Goal: Task Accomplishment & Management: Use online tool/utility

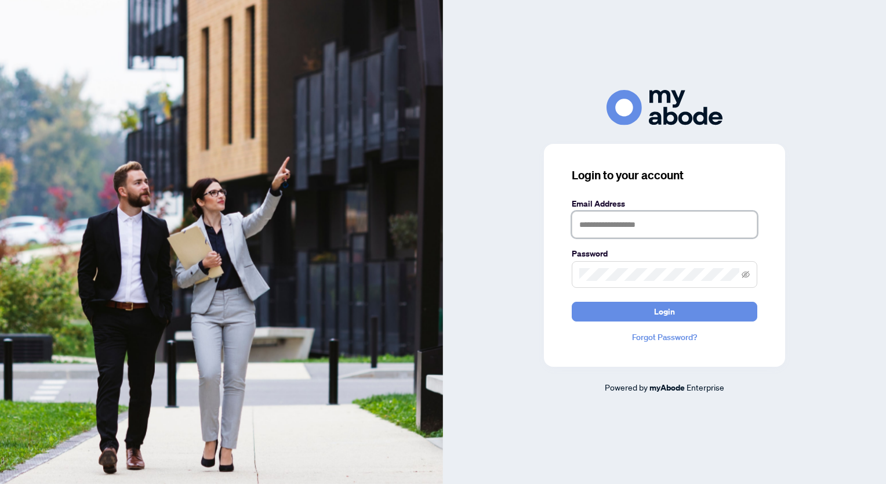
type input "**********"
click at [617, 220] on input "**********" at bounding box center [665, 224] width 186 height 27
click at [545, 336] on div "**********" at bounding box center [664, 255] width 241 height 223
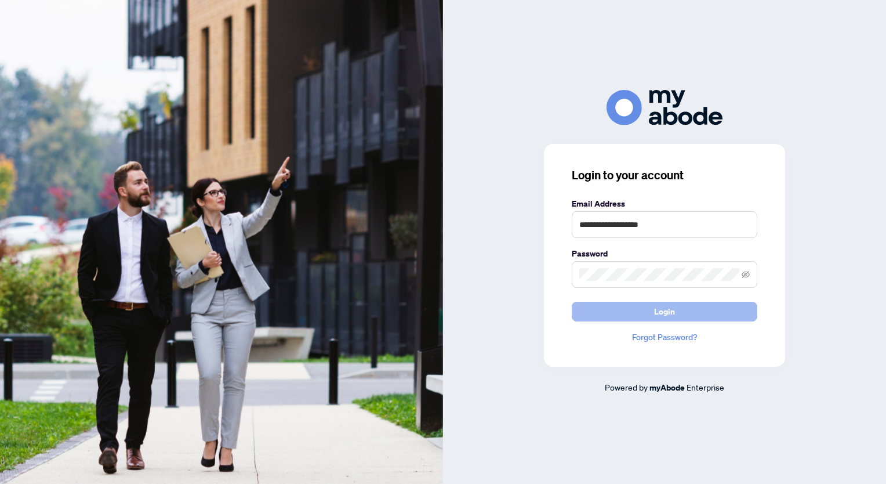
click at [664, 314] on span "Login" at bounding box center [664, 311] width 21 height 19
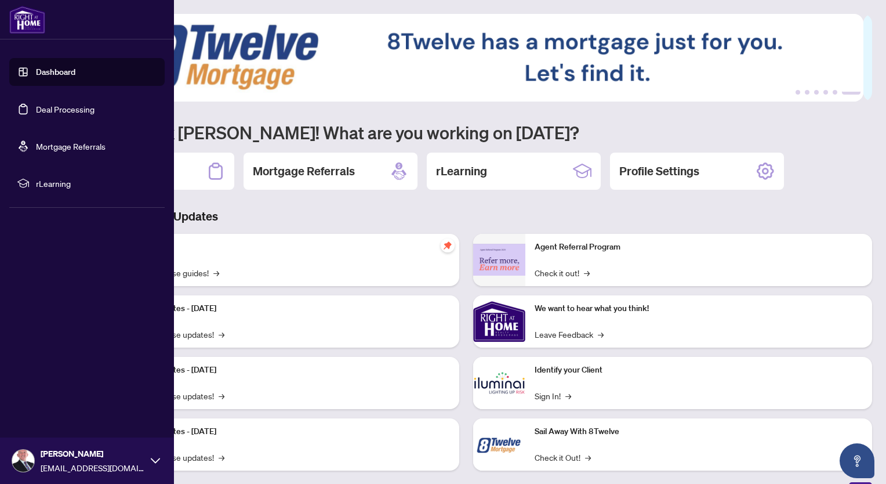
click at [36, 104] on link "Deal Processing" at bounding box center [65, 109] width 59 height 10
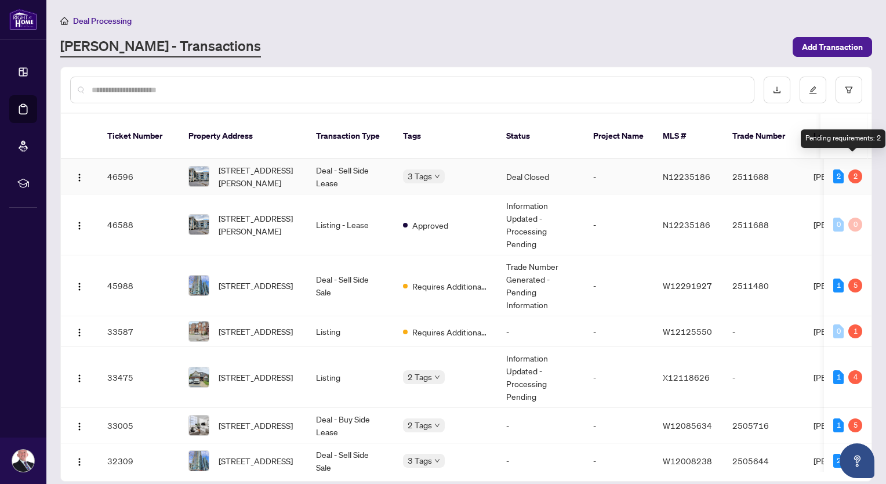
click at [852, 169] on div "2" at bounding box center [856, 176] width 14 height 14
click at [836, 169] on div "2" at bounding box center [839, 176] width 10 height 14
click at [298, 164] on td "608-75 Norman Bethune Ave, Richmond Hill, Ontario L4B 0B6, Canada" at bounding box center [243, 176] width 128 height 35
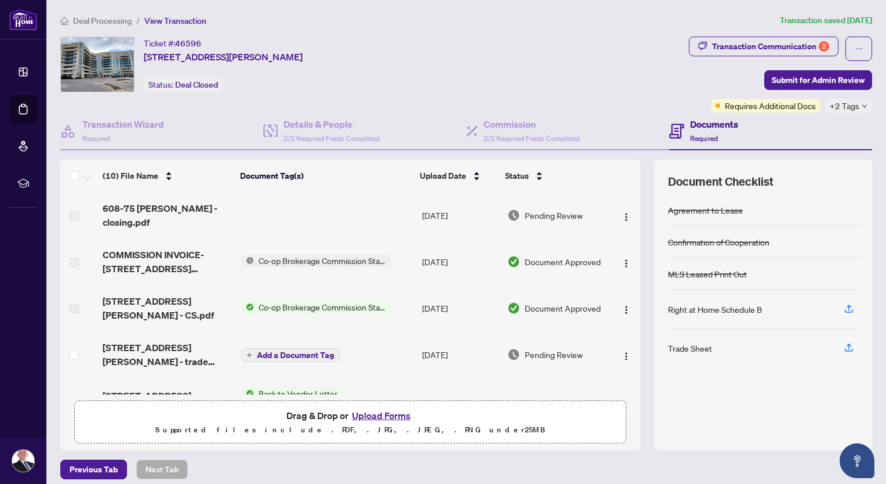
click at [674, 348] on div "Trade Sheet" at bounding box center [690, 348] width 44 height 13
click at [696, 349] on div "Trade Sheet" at bounding box center [690, 348] width 44 height 13
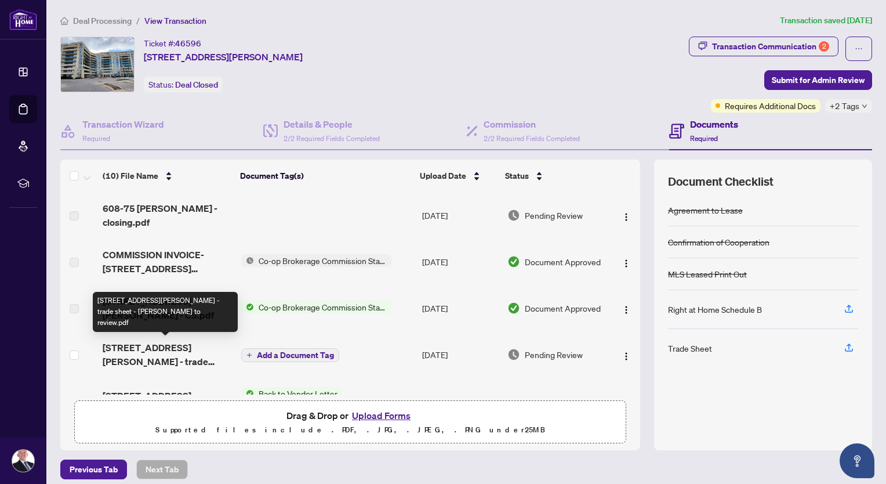
click at [171, 352] on span "75 Norman Bethune Ave 608 - trade sheet - Ross to review.pdf" at bounding box center [167, 355] width 129 height 28
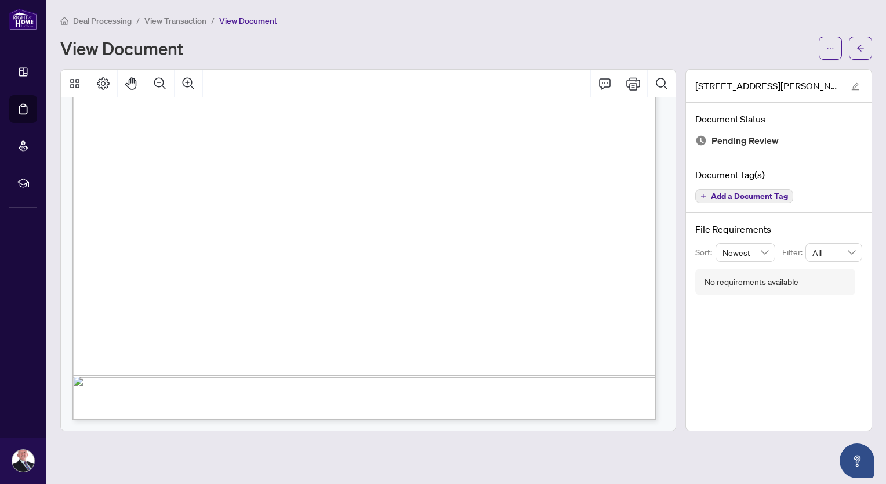
scroll to position [348, 0]
click at [857, 85] on icon "edit" at bounding box center [856, 86] width 8 height 8
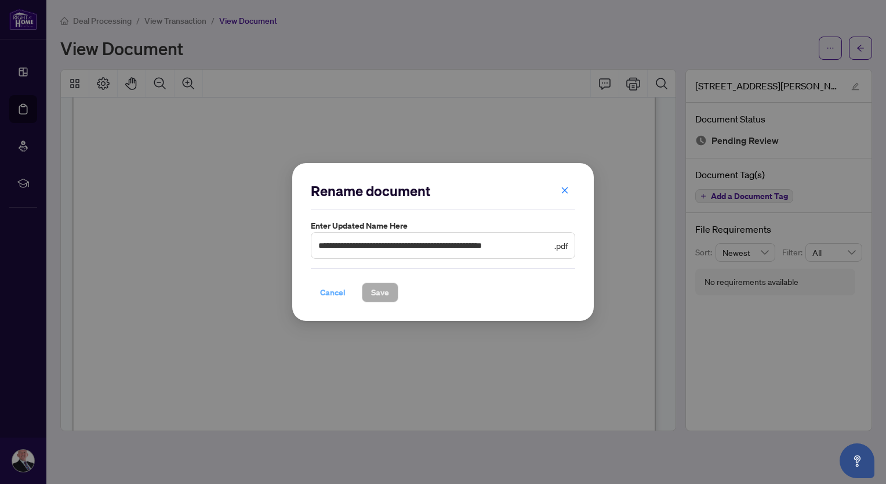
click at [335, 291] on span "Cancel" at bounding box center [333, 292] width 26 height 19
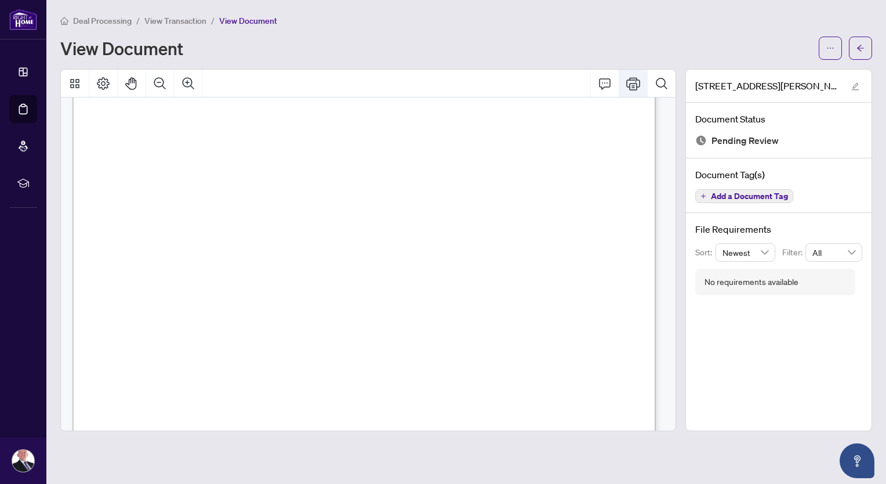
click at [638, 87] on icon "Print" at bounding box center [633, 83] width 14 height 13
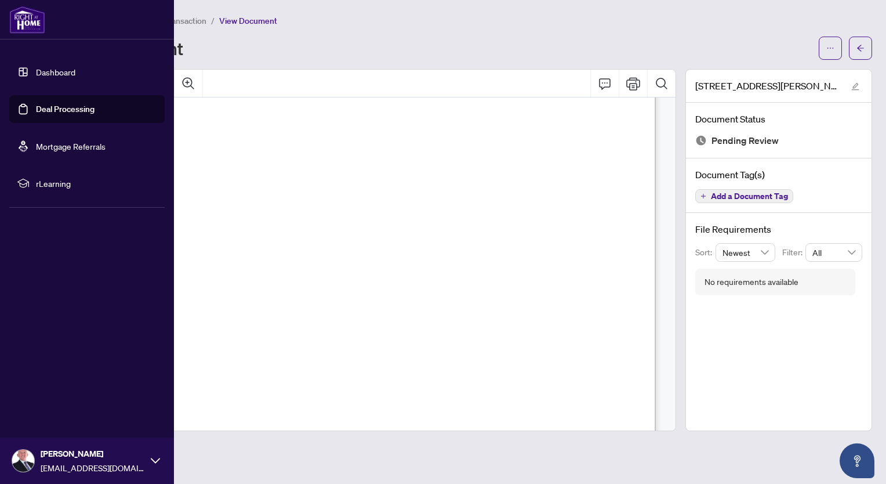
click at [56, 106] on link "Deal Processing" at bounding box center [65, 109] width 59 height 10
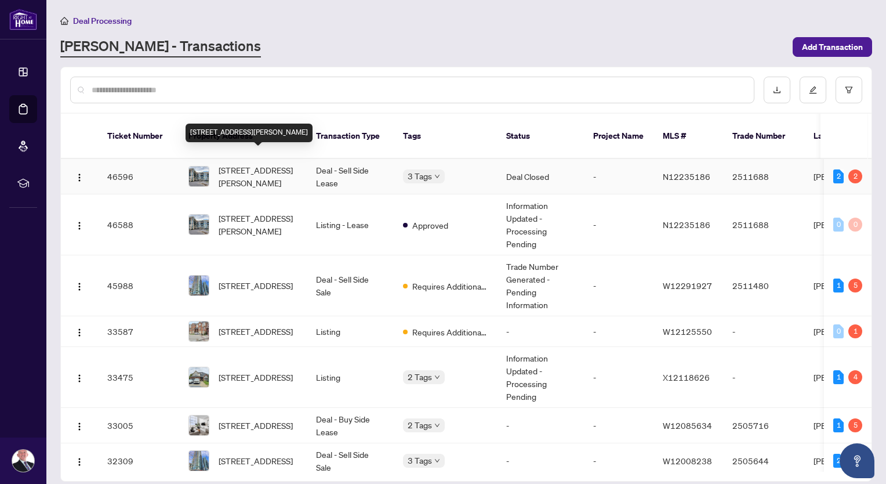
click at [269, 165] on span "608-75 Norman Bethune Ave, Richmond Hill, Ontario L4B 0B6, Canada" at bounding box center [258, 177] width 79 height 26
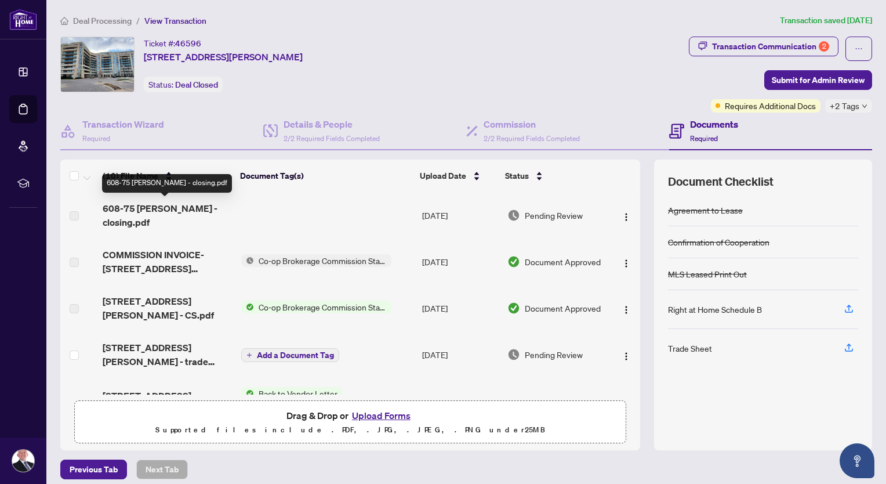
click at [153, 209] on span "608-75 norman bethune - closing.pdf" at bounding box center [167, 215] width 129 height 28
click at [295, 222] on td at bounding box center [327, 215] width 181 height 46
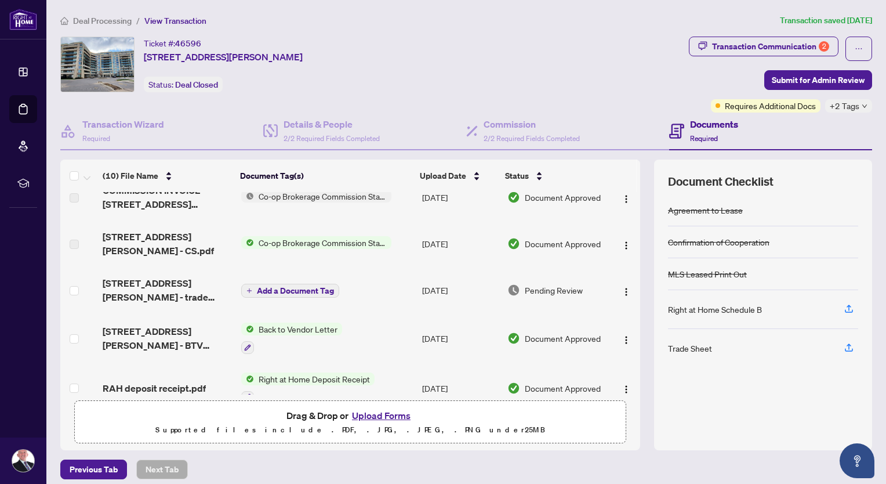
scroll to position [96, 0]
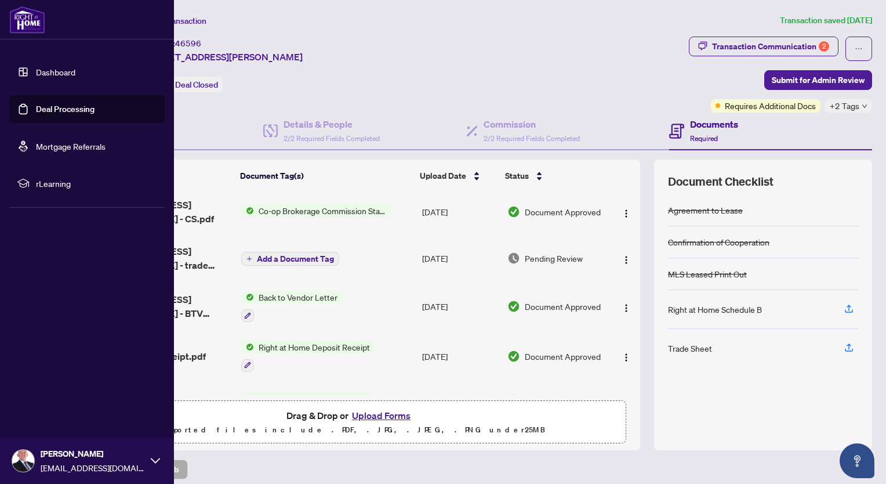
click at [49, 109] on link "Deal Processing" at bounding box center [65, 109] width 59 height 10
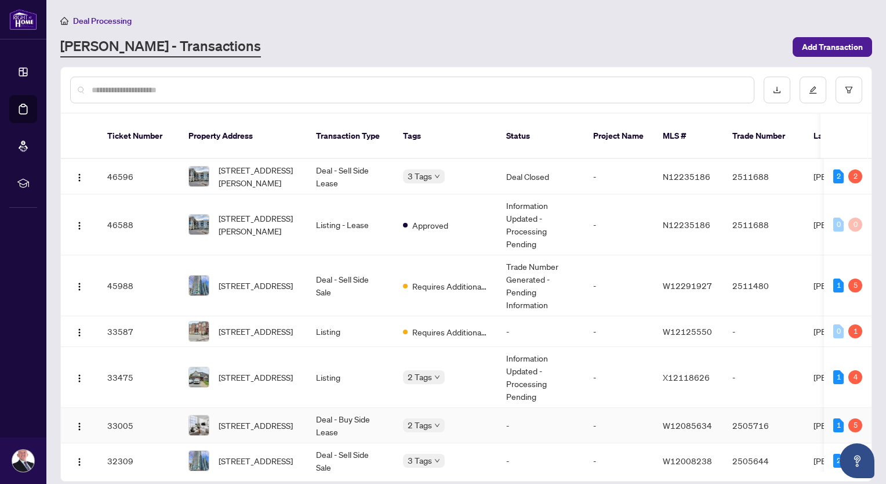
scroll to position [84, 0]
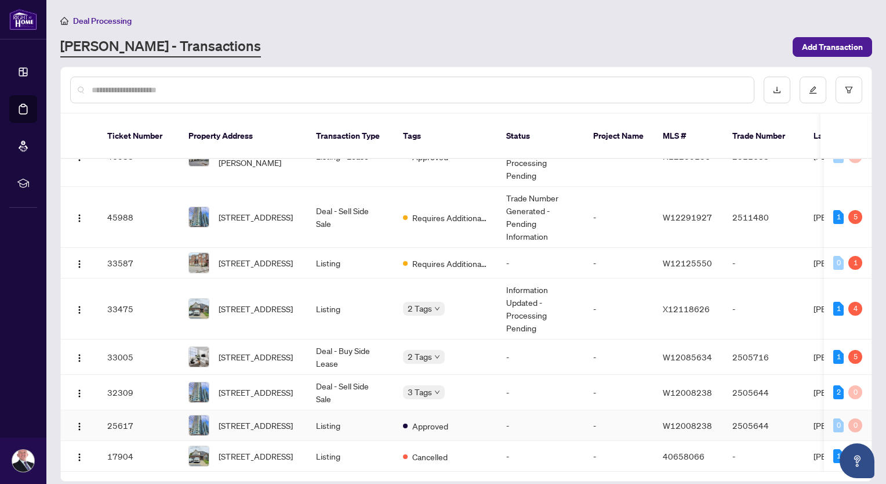
click at [284, 419] on span "2603-4099 Brickstone Mews, Mississauga, Ontario L5B 0G2, Canada" at bounding box center [256, 425] width 74 height 13
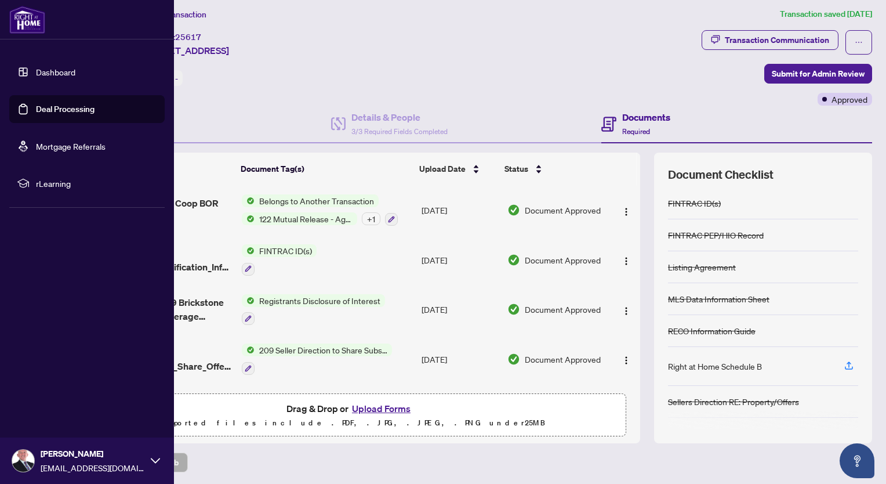
click at [44, 113] on link "Deal Processing" at bounding box center [65, 109] width 59 height 10
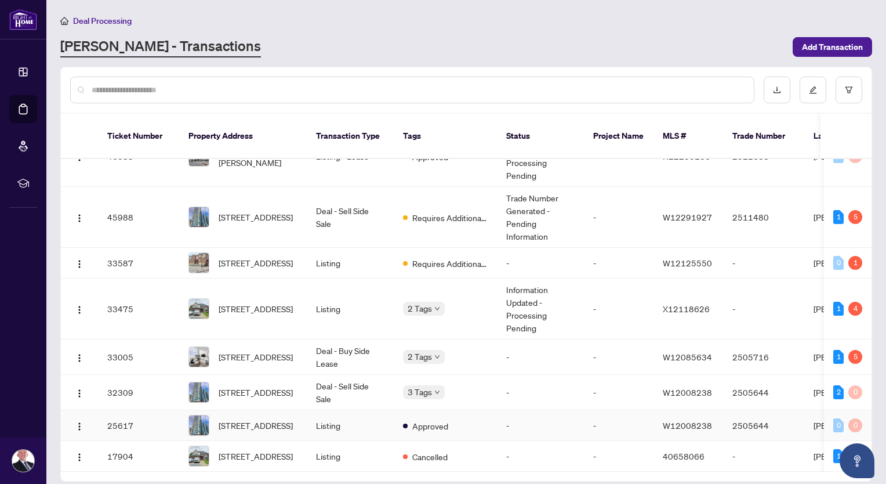
scroll to position [84, 0]
click at [346, 375] on td "Deal - Sell Side Sale" at bounding box center [350, 392] width 87 height 35
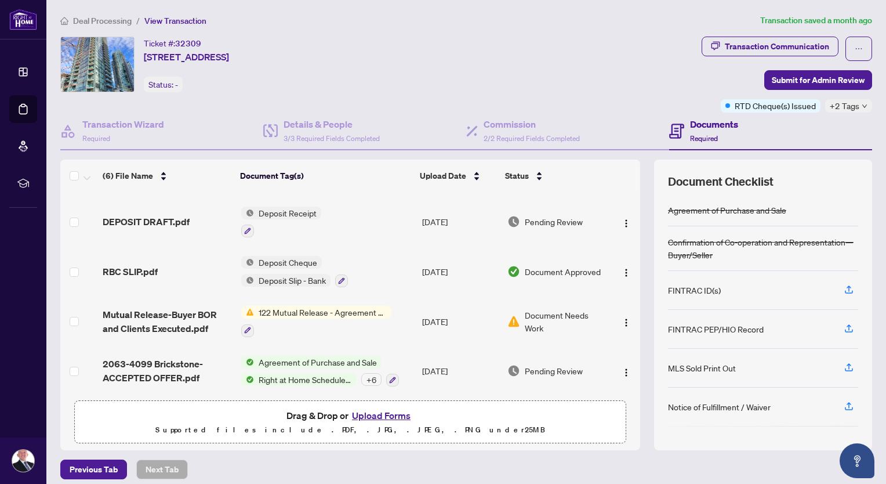
scroll to position [7, 0]
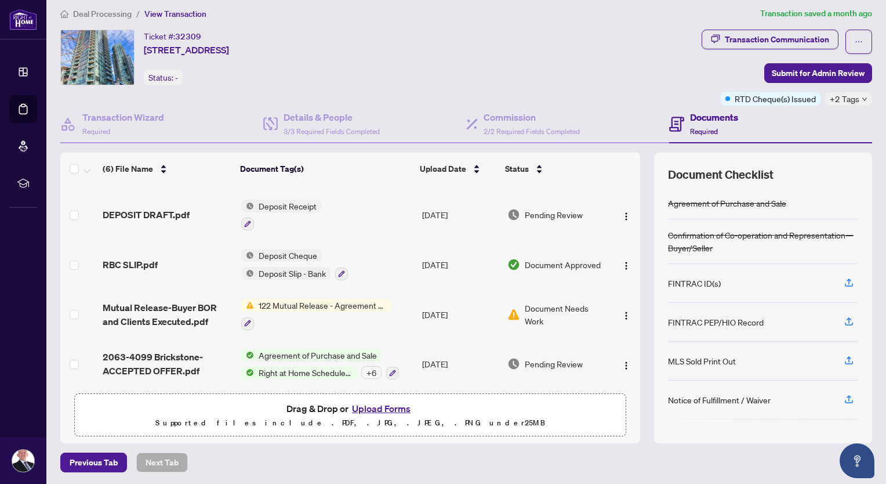
click at [341, 349] on span "Agreement of Purchase and Sale" at bounding box center [318, 355] width 128 height 13
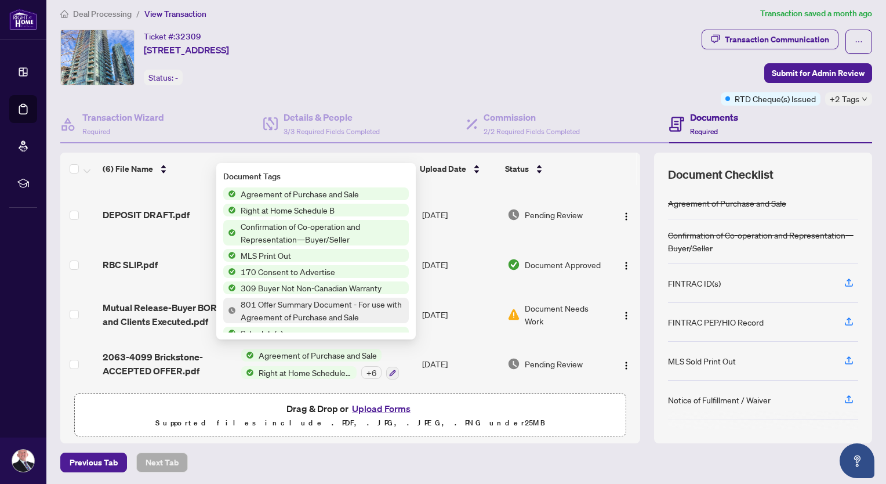
click at [290, 191] on span "Agreement of Purchase and Sale" at bounding box center [300, 193] width 128 height 13
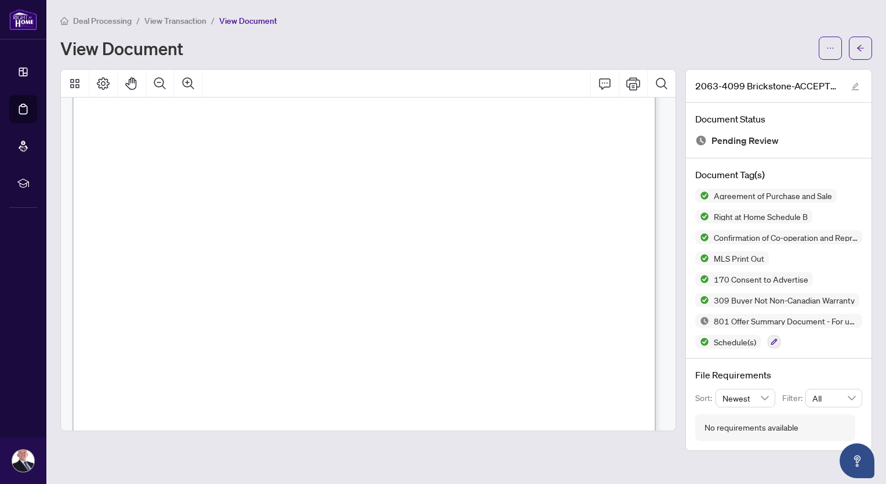
scroll to position [1353, 0]
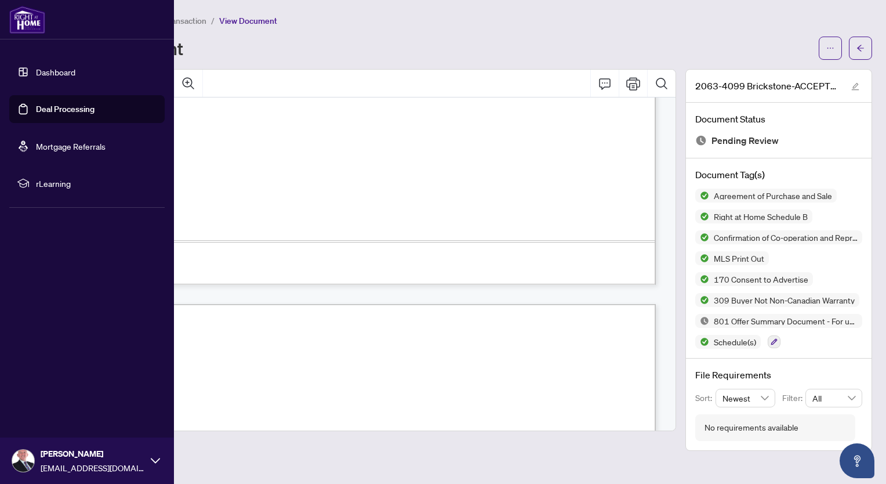
click at [60, 112] on link "Deal Processing" at bounding box center [65, 109] width 59 height 10
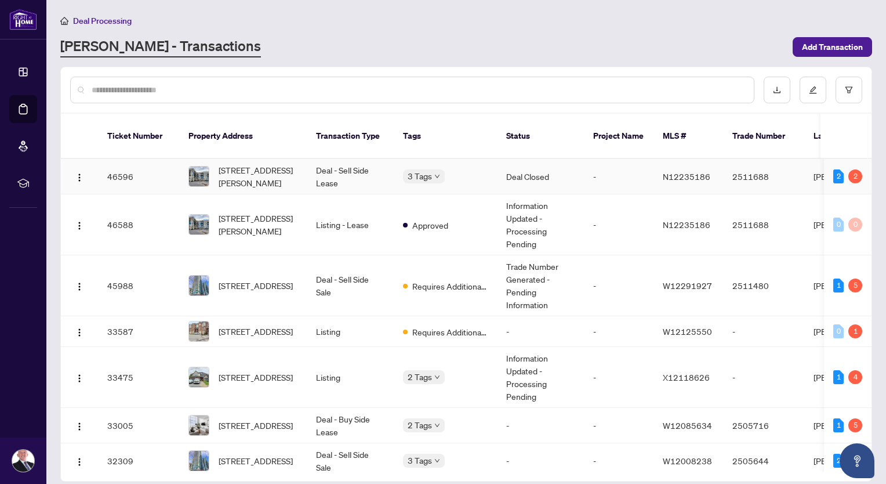
click at [325, 160] on td "Deal - Sell Side Lease" at bounding box center [350, 176] width 87 height 35
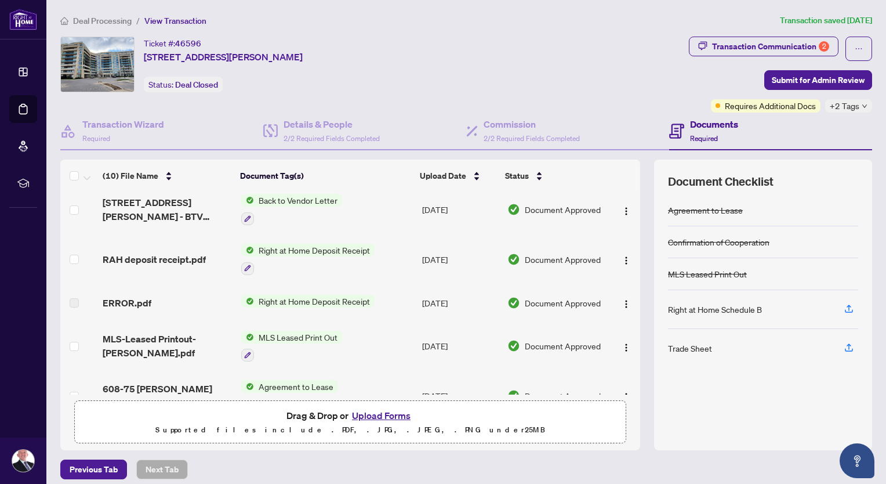
scroll to position [269, 0]
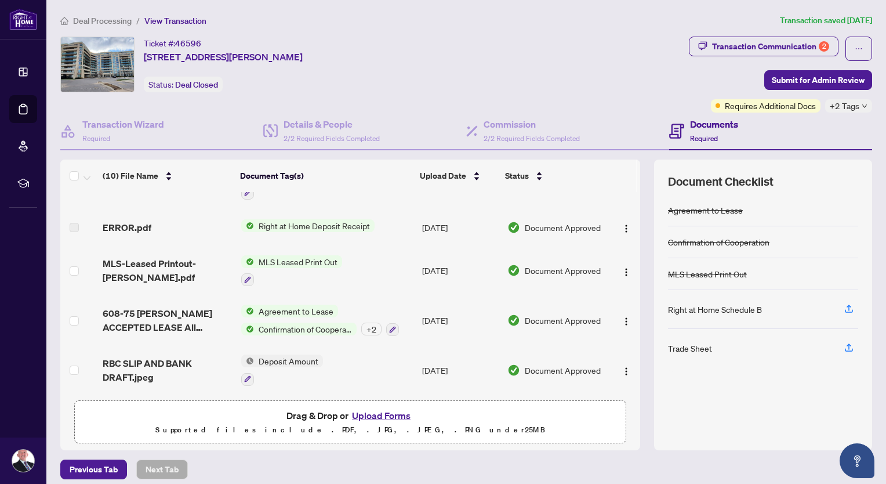
click at [305, 305] on span "Agreement to Lease" at bounding box center [296, 311] width 84 height 13
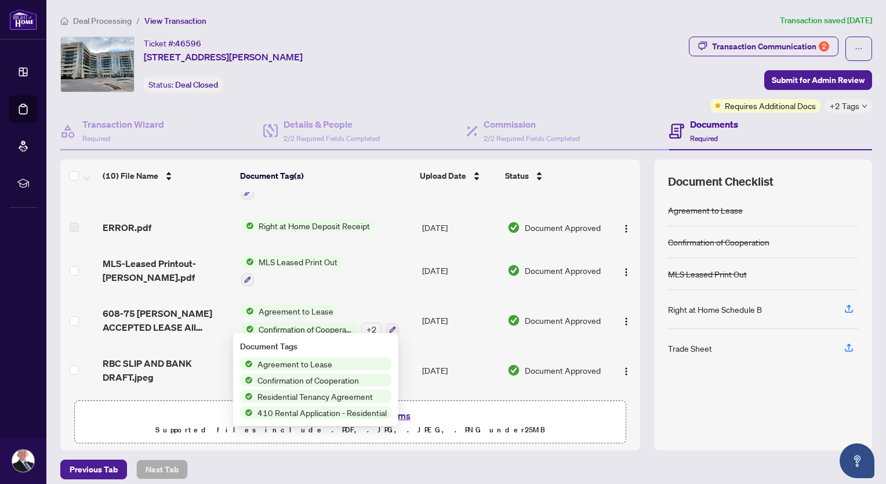
click at [329, 396] on span "Residential Tenancy Agreement" at bounding box center [315, 396] width 125 height 13
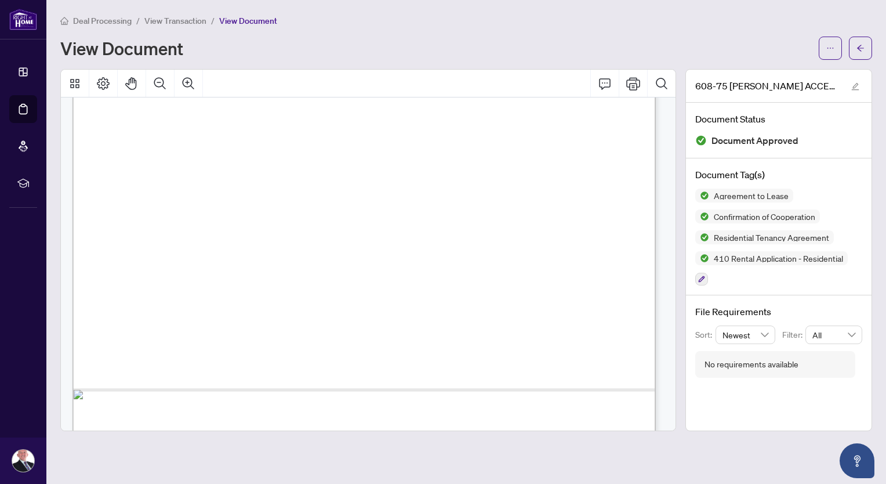
scroll to position [18250, 0]
